Goal: Navigation & Orientation: Find specific page/section

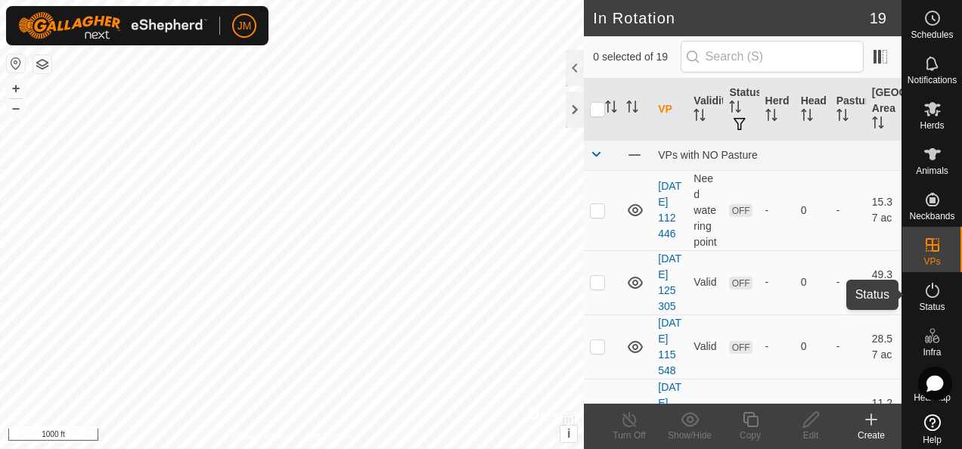
click at [929, 295] on icon at bounding box center [933, 290] width 18 height 18
